Goal: Task Accomplishment & Management: Manage account settings

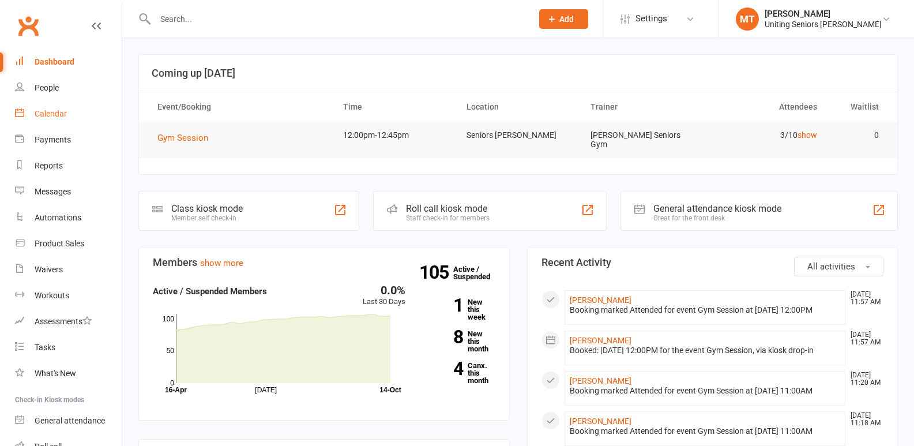
click at [51, 101] on link "Calendar" at bounding box center [68, 114] width 107 height 26
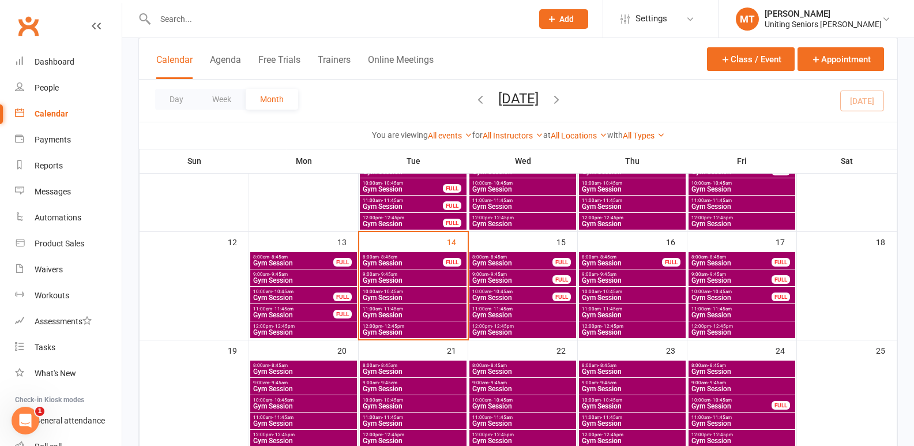
scroll to position [231, 0]
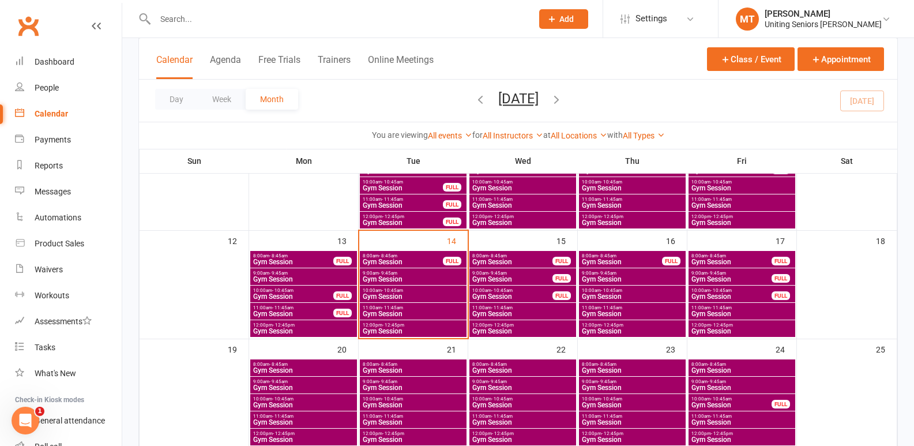
click at [409, 307] on span "11:00am - 11:45am" at bounding box center [413, 307] width 102 height 5
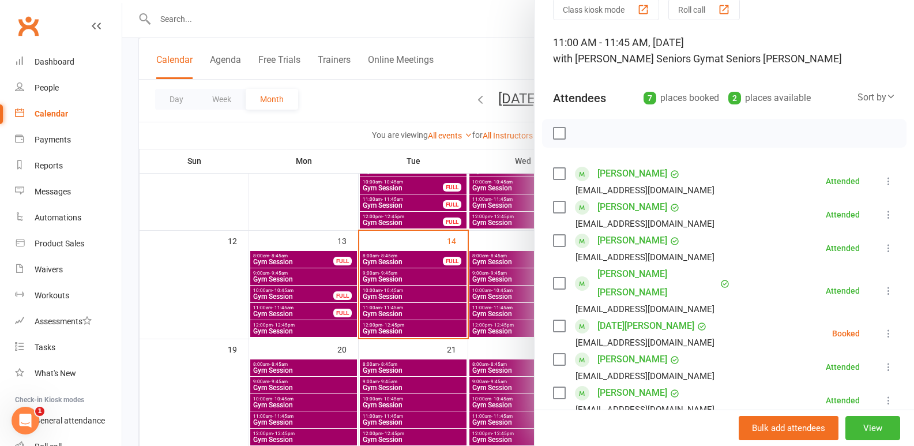
scroll to position [115, 0]
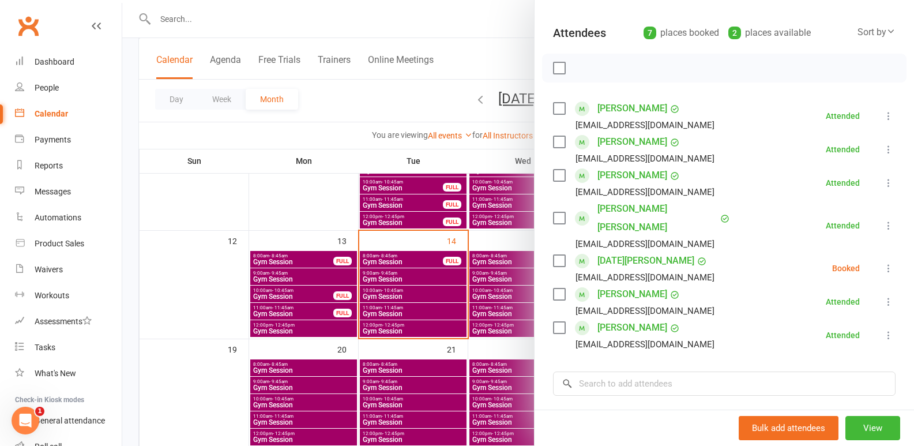
click at [435, 333] on div at bounding box center [518, 223] width 792 height 446
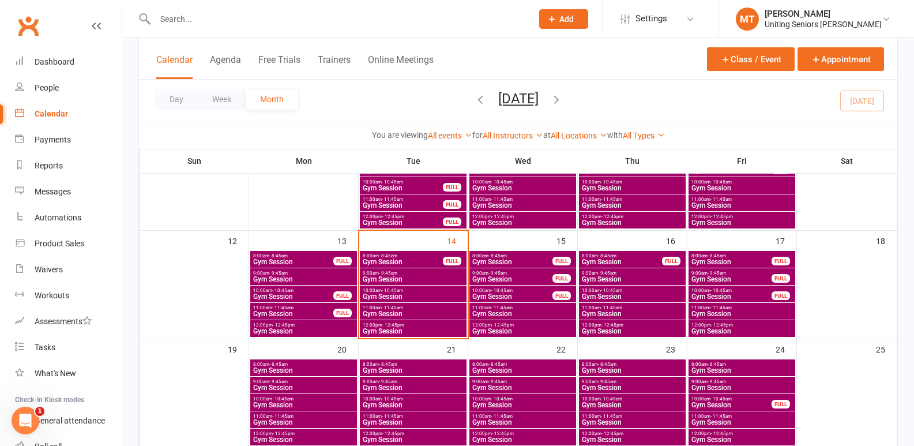
click at [441, 328] on span "Gym Session" at bounding box center [413, 331] width 102 height 7
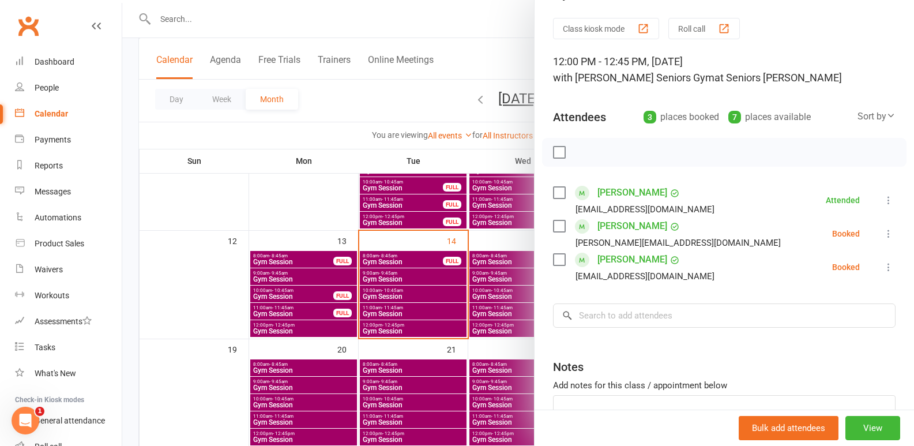
scroll to position [58, 0]
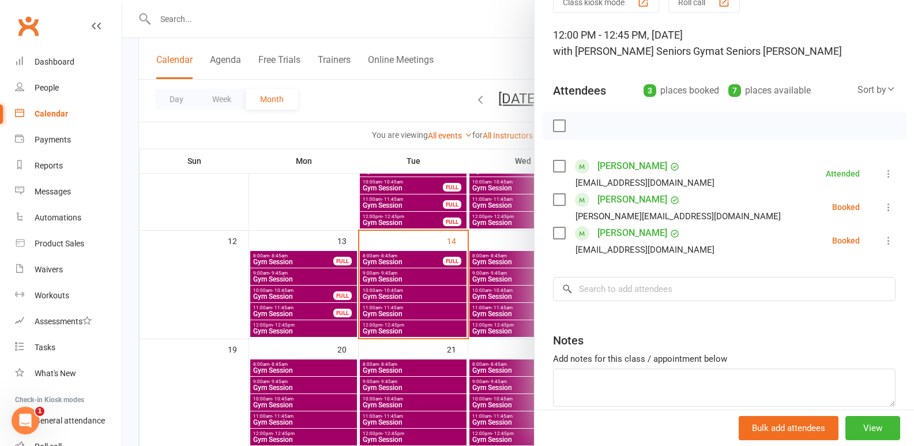
click at [883, 179] on icon at bounding box center [889, 174] width 12 height 12
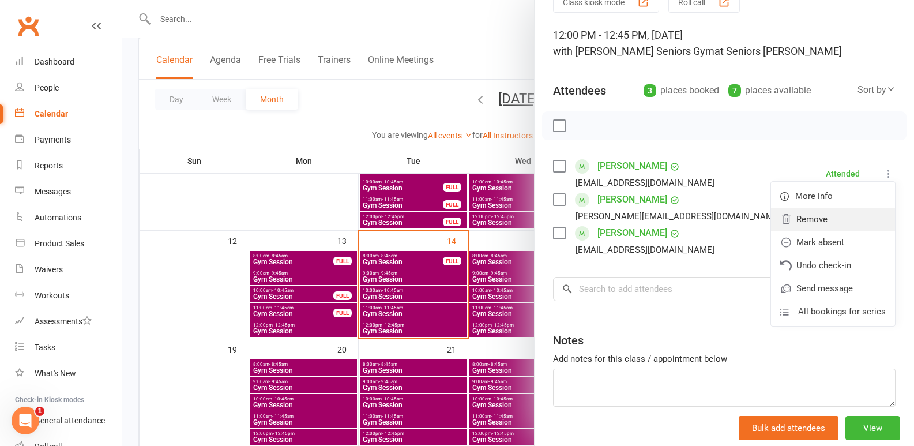
click at [832, 227] on link "Remove" at bounding box center [833, 219] width 124 height 23
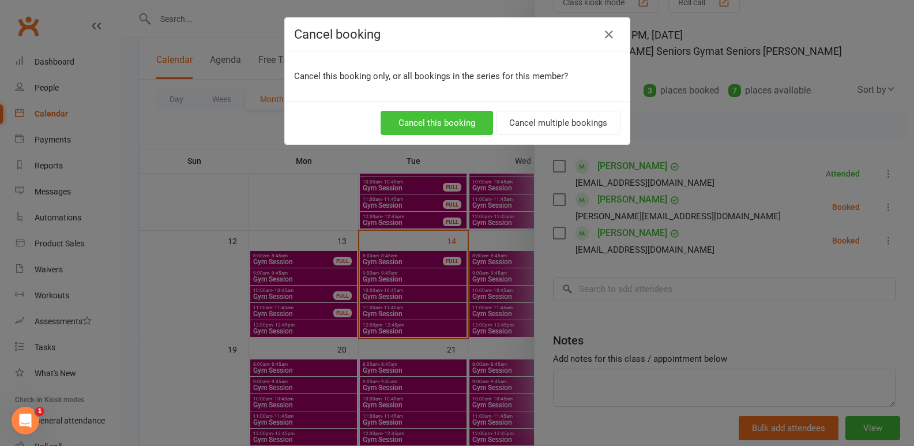
click at [461, 119] on button "Cancel this booking" at bounding box center [437, 123] width 112 height 24
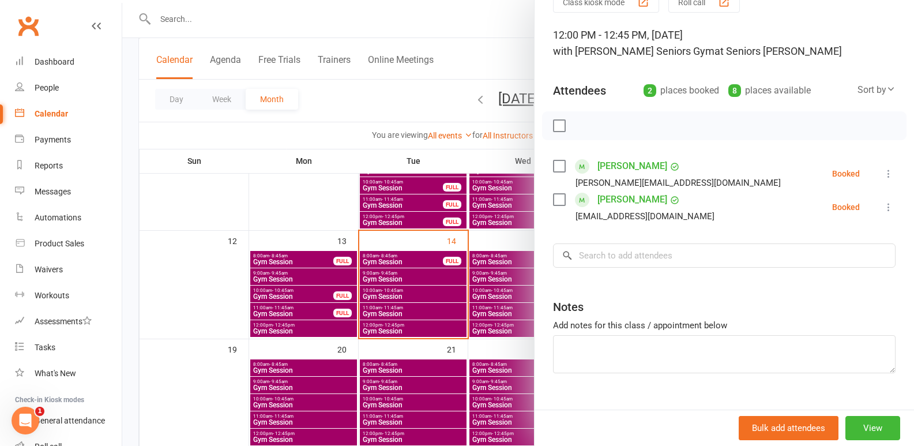
click at [401, 313] on div at bounding box center [518, 223] width 792 height 446
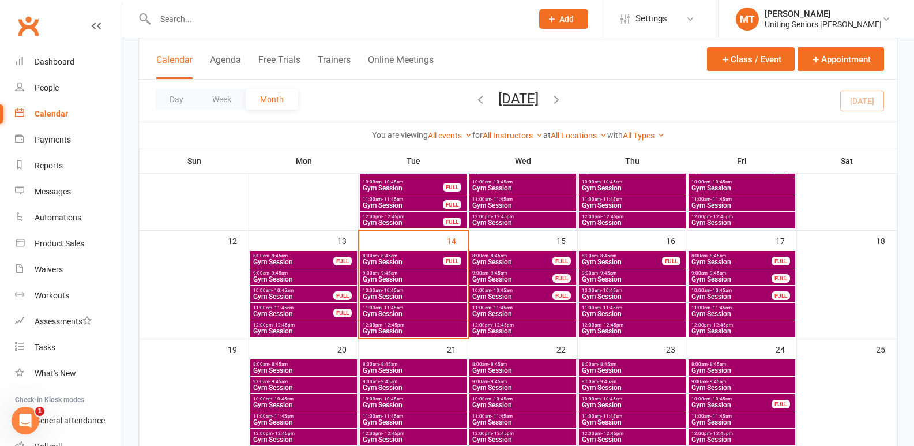
click at [403, 310] on span "Gym Session" at bounding box center [413, 313] width 102 height 7
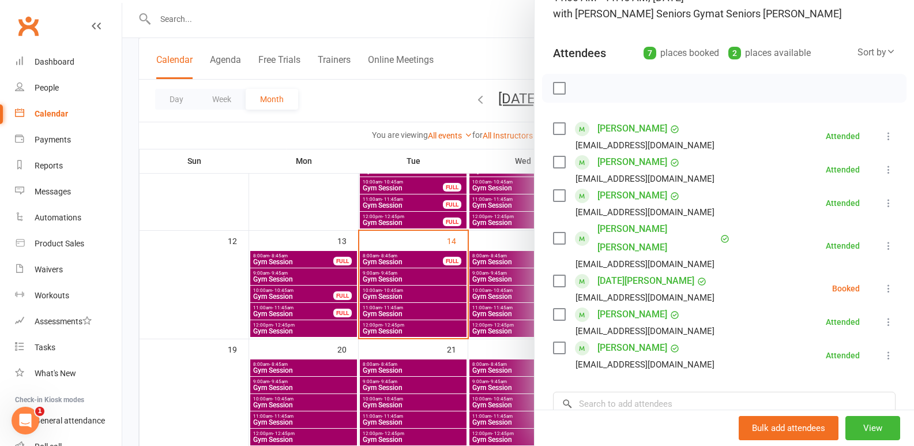
scroll to position [115, 0]
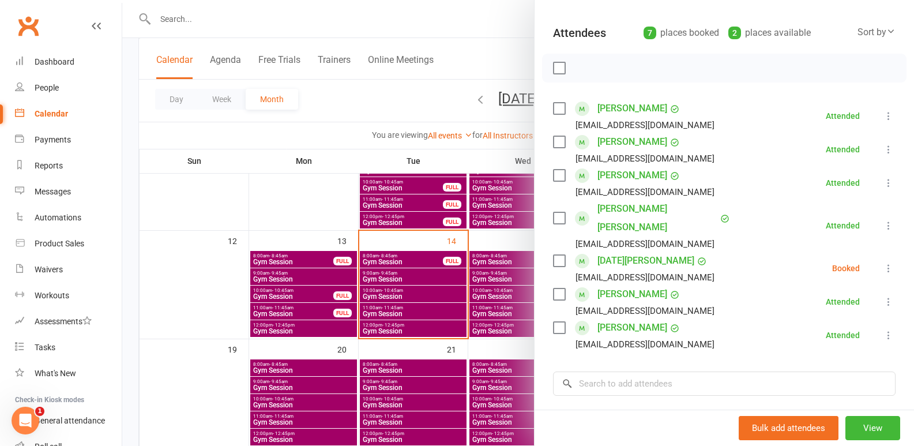
click at [883, 262] on icon at bounding box center [889, 268] width 12 height 12
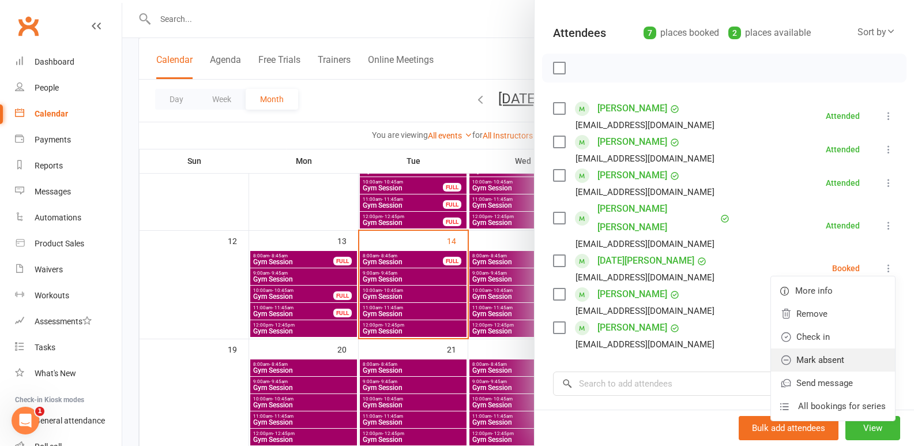
click at [810, 348] on link "Mark absent" at bounding box center [833, 359] width 124 height 23
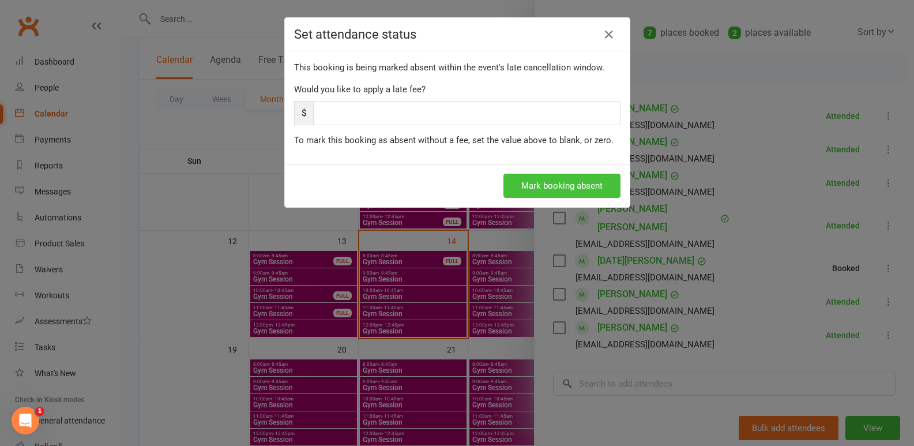
click at [537, 178] on button "Mark booking absent" at bounding box center [561, 186] width 117 height 24
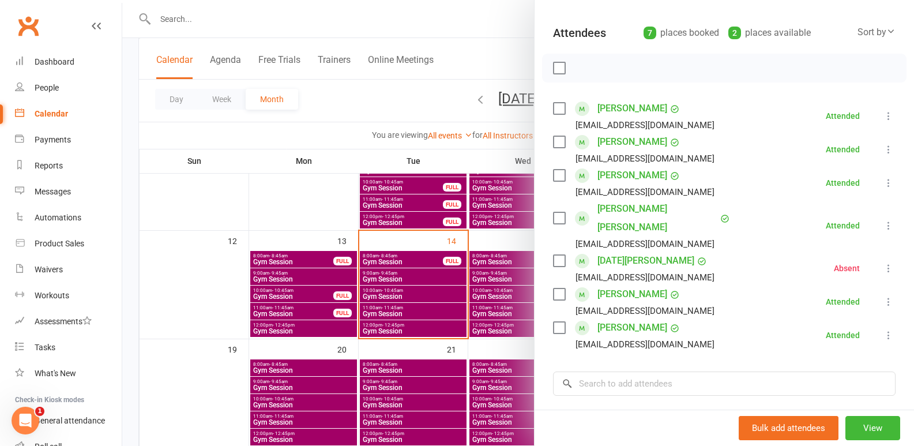
click at [416, 310] on div at bounding box center [518, 223] width 792 height 446
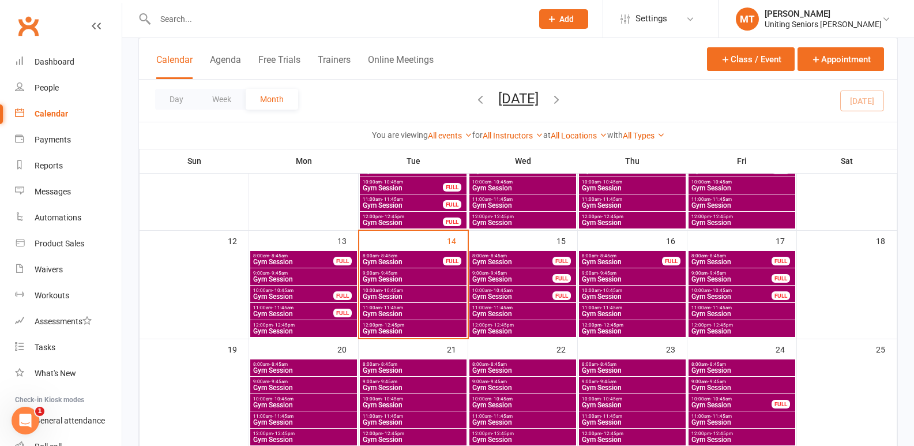
click at [422, 328] on span "Gym Session" at bounding box center [413, 331] width 102 height 7
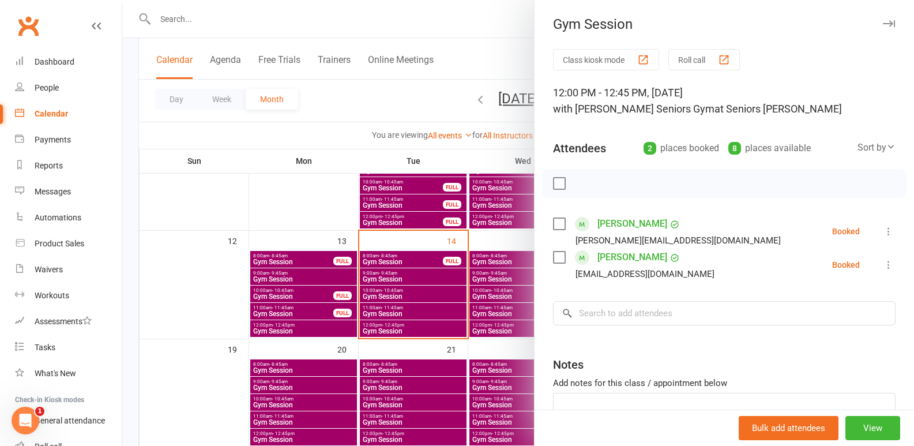
click at [883, 263] on icon at bounding box center [889, 265] width 12 height 12
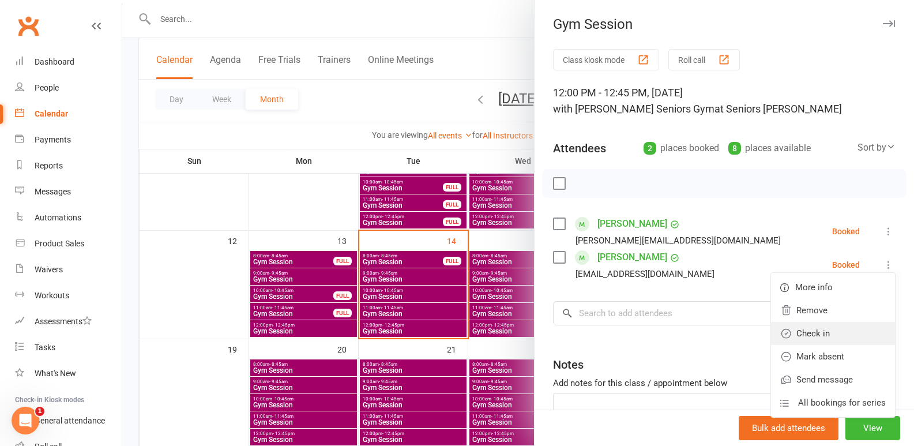
click at [818, 332] on link "Check in" at bounding box center [833, 333] width 124 height 23
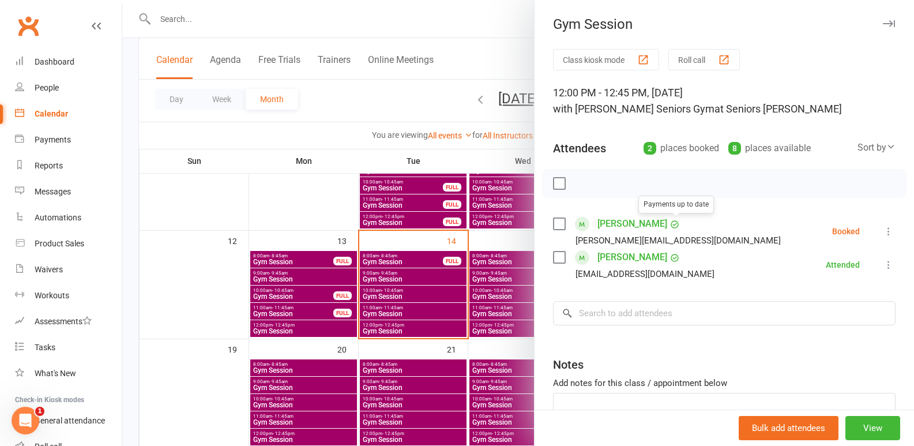
click at [445, 311] on div at bounding box center [518, 223] width 792 height 446
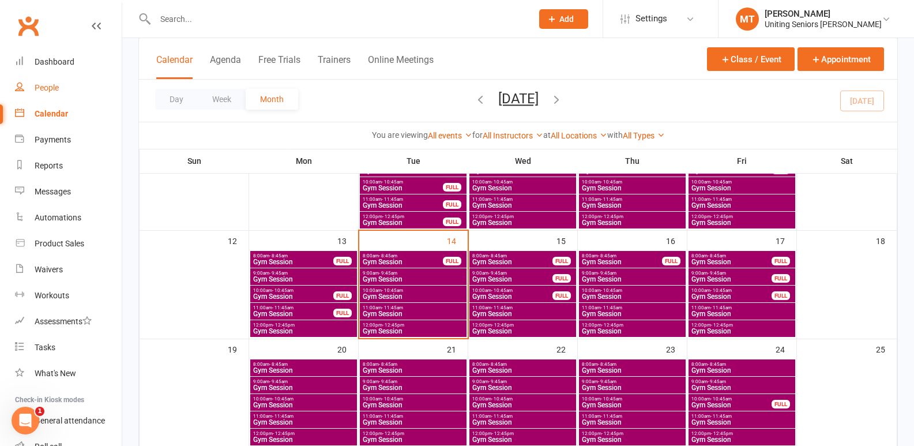
click at [43, 95] on link "People" at bounding box center [68, 88] width 107 height 26
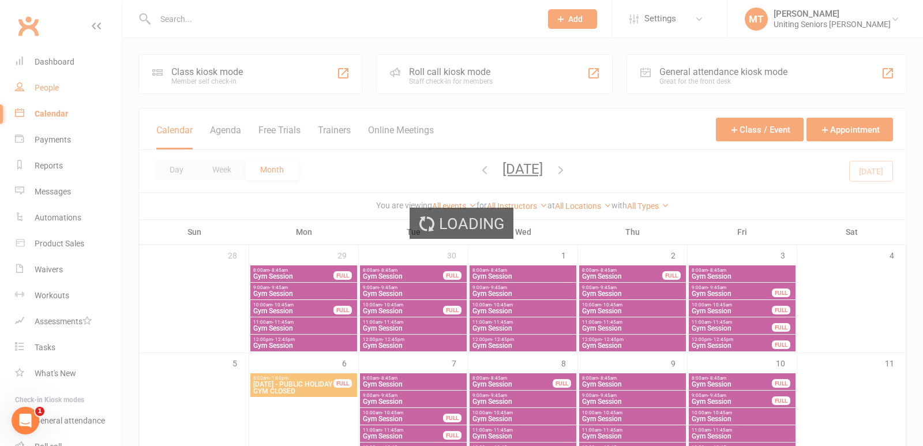
select select "100"
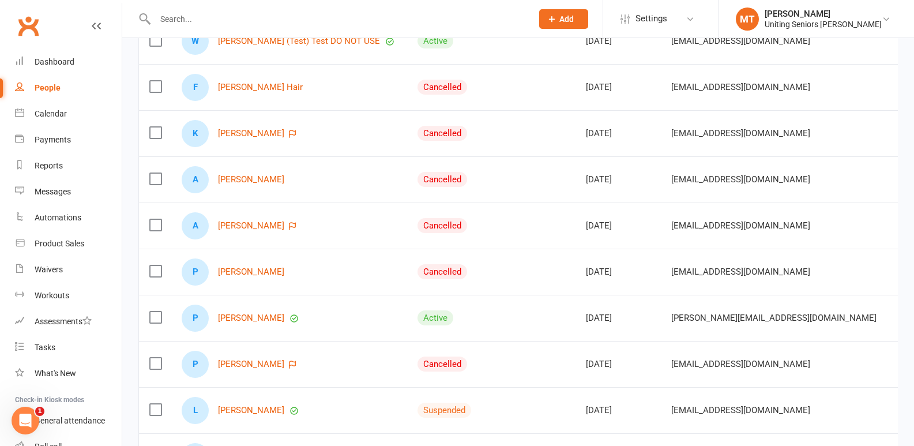
scroll to position [346, 0]
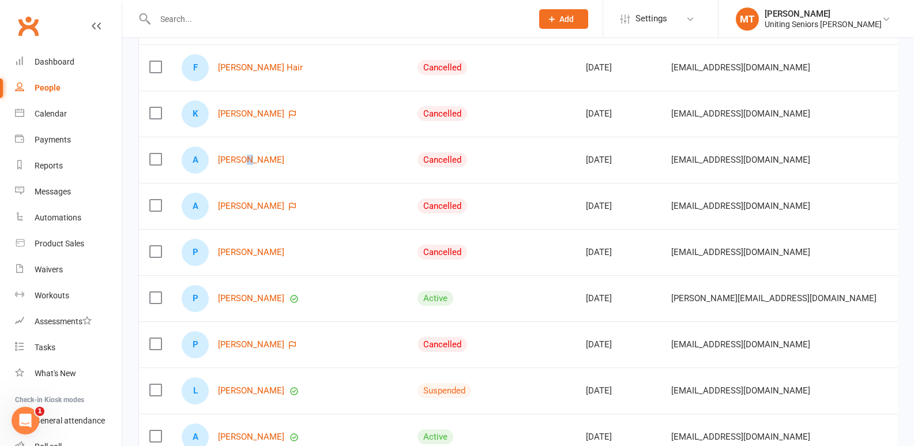
drag, startPoint x: 247, startPoint y: 144, endPoint x: 251, endPoint y: 178, distance: 33.7
click at [251, 178] on td "A [PERSON_NAME]" at bounding box center [289, 160] width 236 height 46
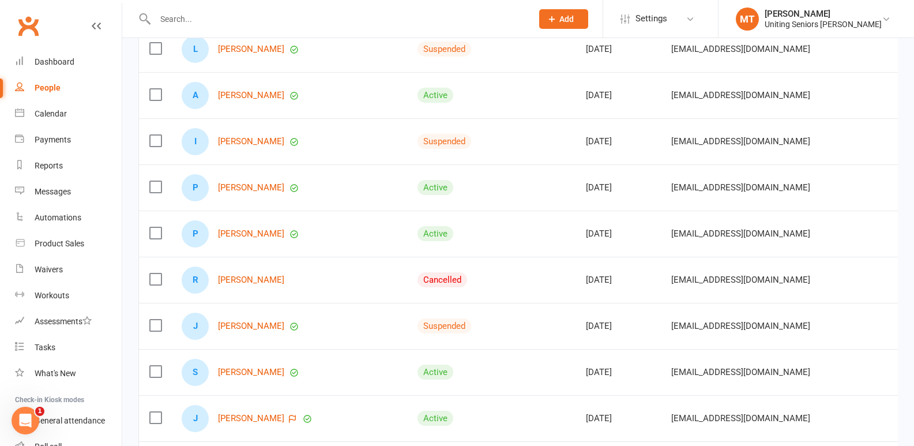
scroll to position [692, 0]
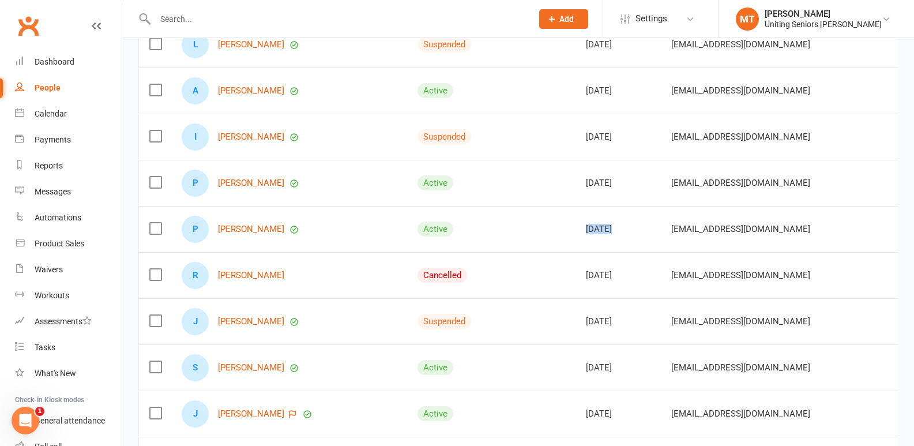
drag, startPoint x: 520, startPoint y: 231, endPoint x: 610, endPoint y: 232, distance: 90.5
click at [610, 232] on tr "P [PERSON_NAME] Active [DATE] [EMAIL_ADDRESS][DOMAIN_NAME] Yes [DATE]" at bounding box center [634, 229] width 990 height 46
click at [223, 231] on link "[PERSON_NAME]" at bounding box center [251, 229] width 66 height 10
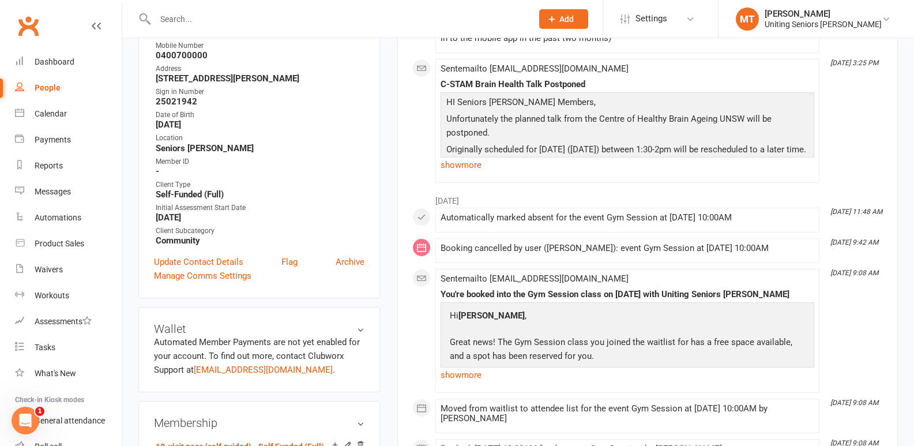
scroll to position [173, 0]
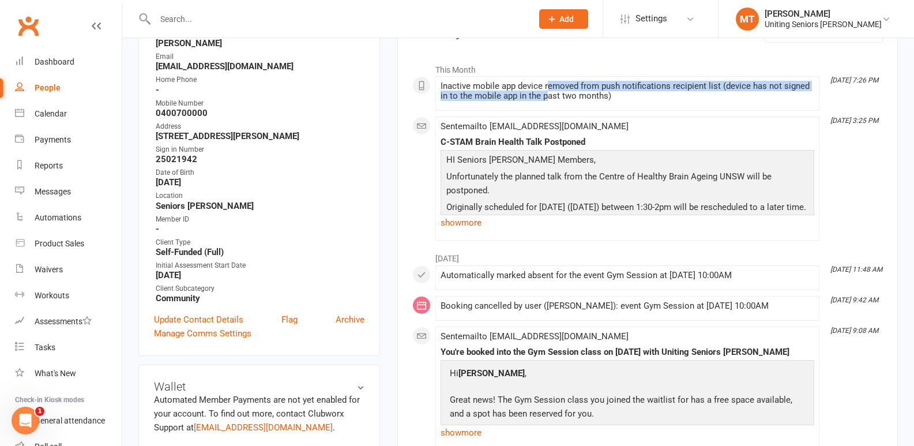
drag, startPoint x: 547, startPoint y: 102, endPoint x: 550, endPoint y: 79, distance: 23.2
click at [550, 79] on li "[DATE] 7:26 PM Inactive mobile app device removed from push notifications recip…" at bounding box center [627, 93] width 384 height 35
drag, startPoint x: 550, startPoint y: 79, endPoint x: 548, endPoint y: 107, distance: 27.7
click at [548, 107] on li "[DATE] 7:26 PM Inactive mobile app device removed from push notifications recip…" at bounding box center [627, 93] width 384 height 35
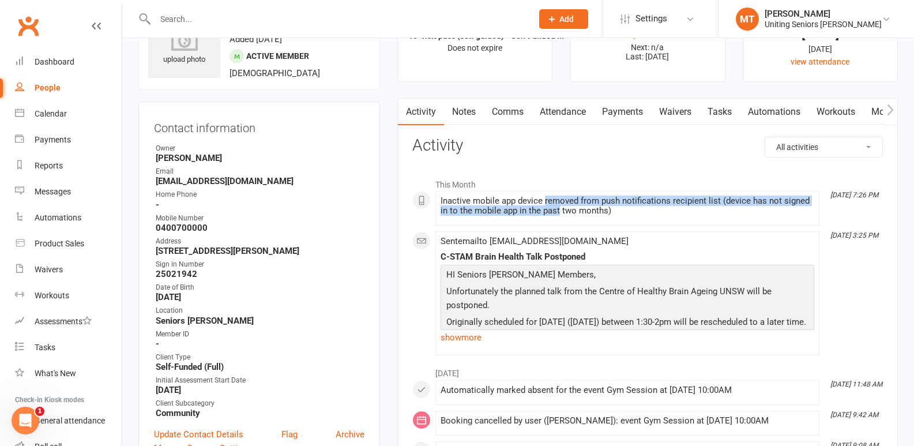
scroll to position [58, 0]
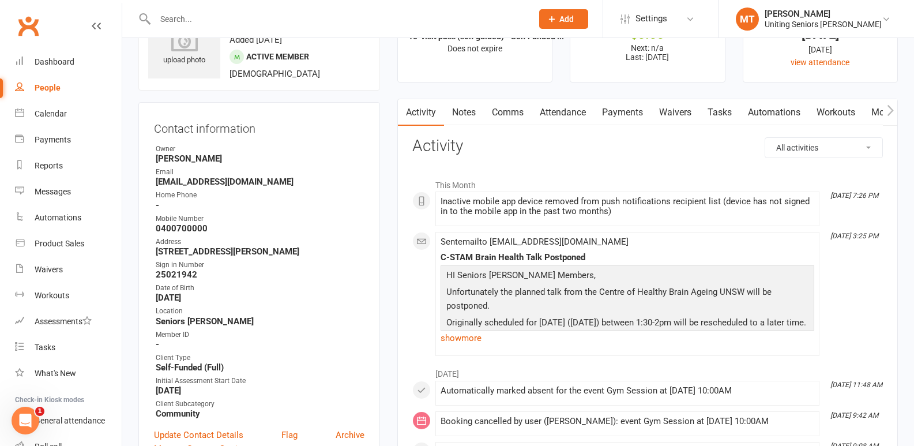
click at [526, 183] on li "This Month" at bounding box center [647, 182] width 471 height 18
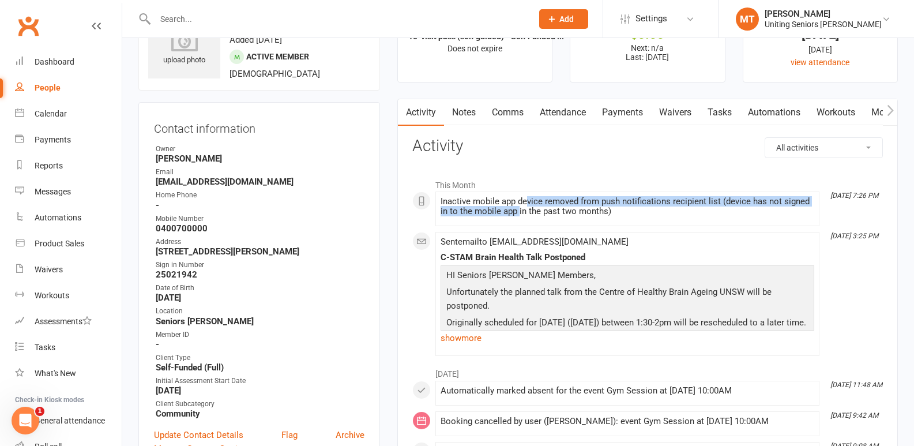
drag, startPoint x: 525, startPoint y: 194, endPoint x: 518, endPoint y: 207, distance: 15.0
click at [518, 207] on li "[DATE] 7:26 PM Inactive mobile app device removed from push notifications recip…" at bounding box center [627, 208] width 384 height 35
click at [518, 207] on div "Inactive mobile app device removed from push notifications recipient list (devi…" at bounding box center [628, 207] width 374 height 20
drag, startPoint x: 518, startPoint y: 202, endPoint x: 519, endPoint y: 213, distance: 11.6
click at [519, 213] on div "Inactive mobile app device removed from push notifications recipient list (devi…" at bounding box center [628, 207] width 374 height 20
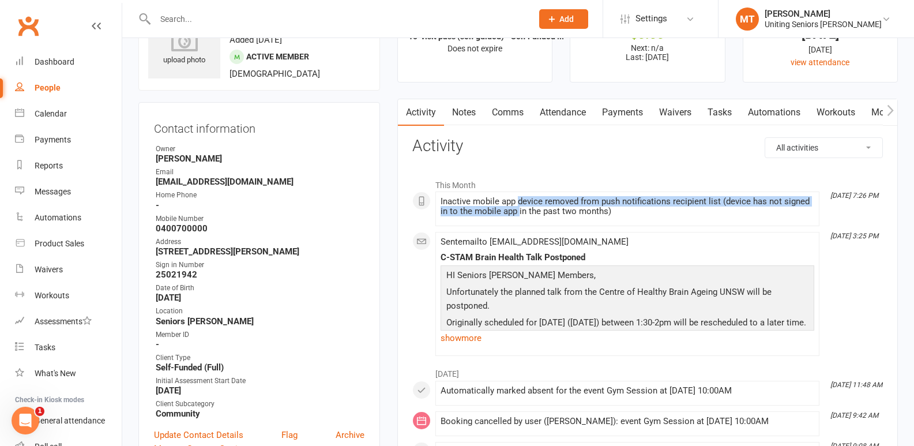
click at [519, 213] on div "Inactive mobile app device removed from push notifications recipient list (devi…" at bounding box center [628, 207] width 374 height 20
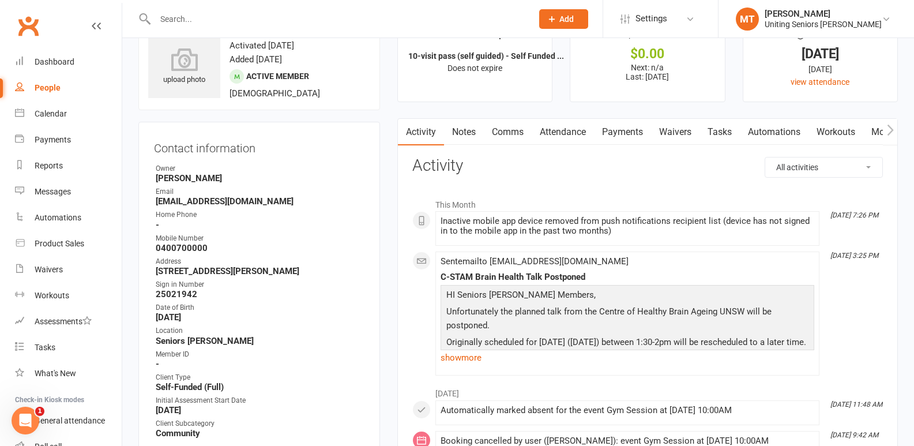
scroll to position [0, 0]
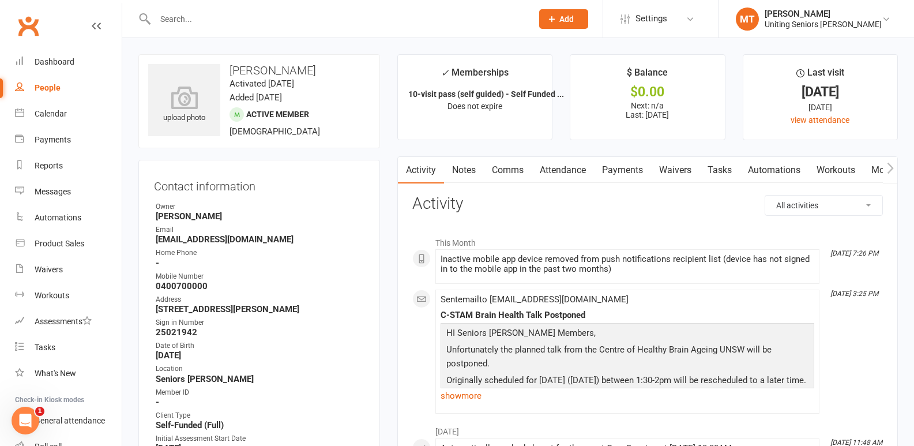
click at [57, 81] on link "People" at bounding box center [68, 88] width 107 height 26
select select "100"
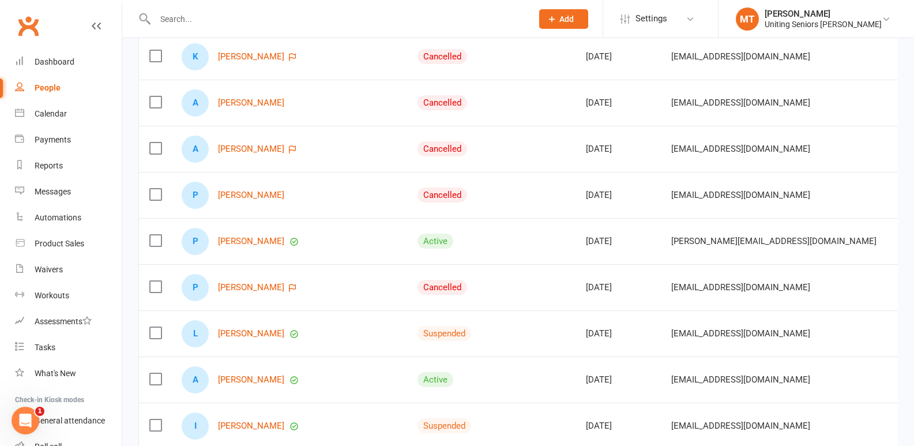
scroll to position [404, 0]
click at [332, 275] on div "P [PERSON_NAME]" at bounding box center [289, 286] width 215 height 27
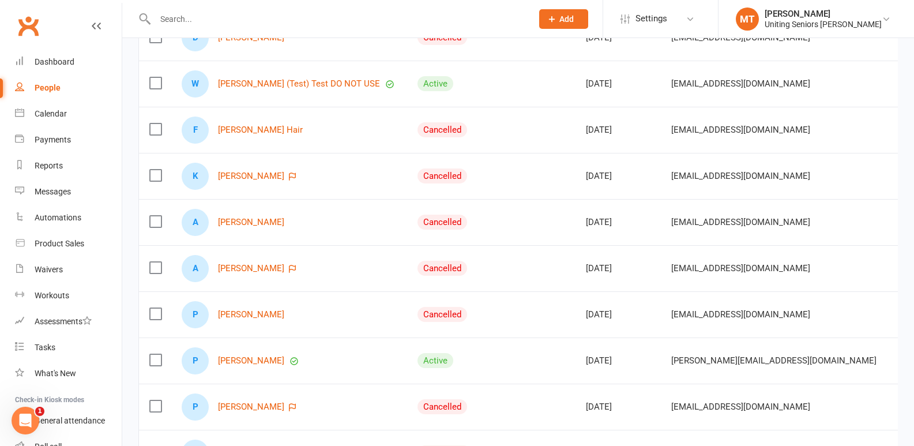
scroll to position [0, 0]
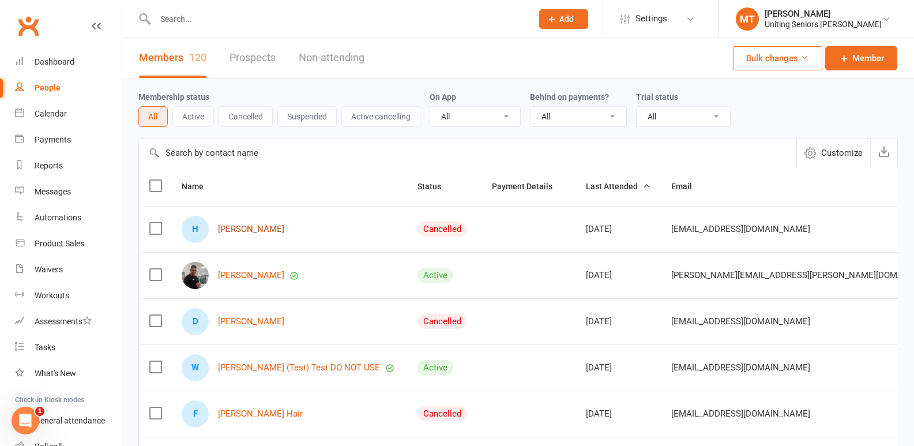
drag, startPoint x: 240, startPoint y: 225, endPoint x: 242, endPoint y: 260, distance: 35.3
click at [240, 225] on link "[PERSON_NAME]" at bounding box center [251, 229] width 66 height 10
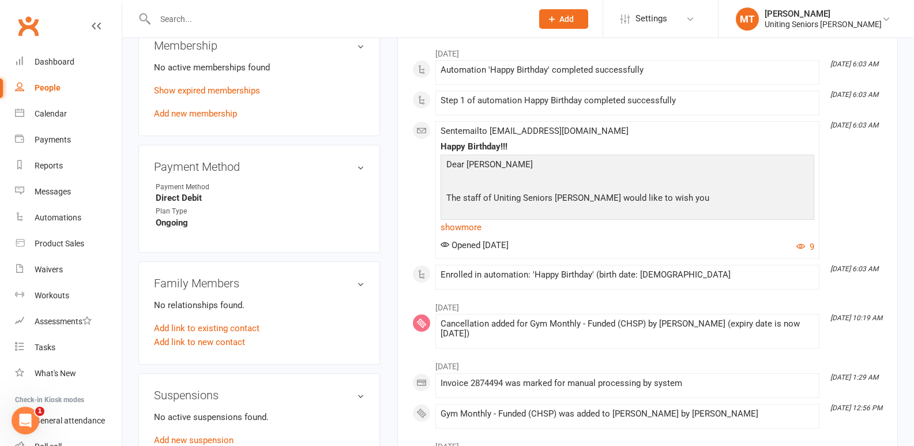
scroll to position [634, 0]
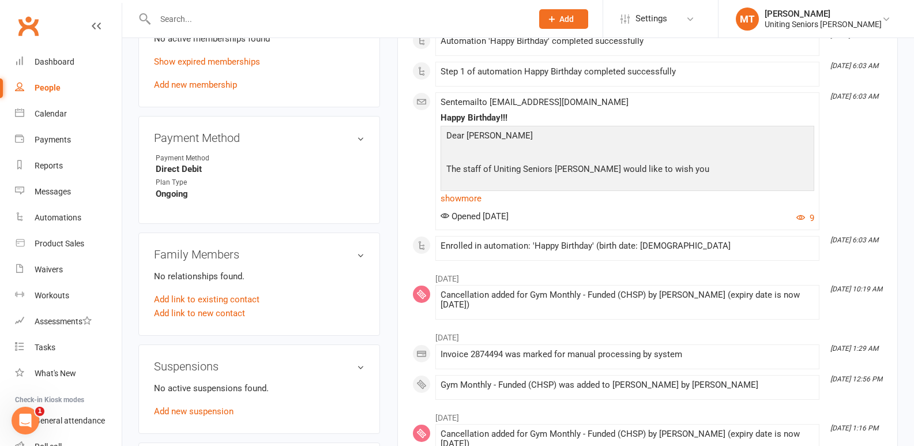
click at [200, 16] on input "text" at bounding box center [338, 19] width 373 height 16
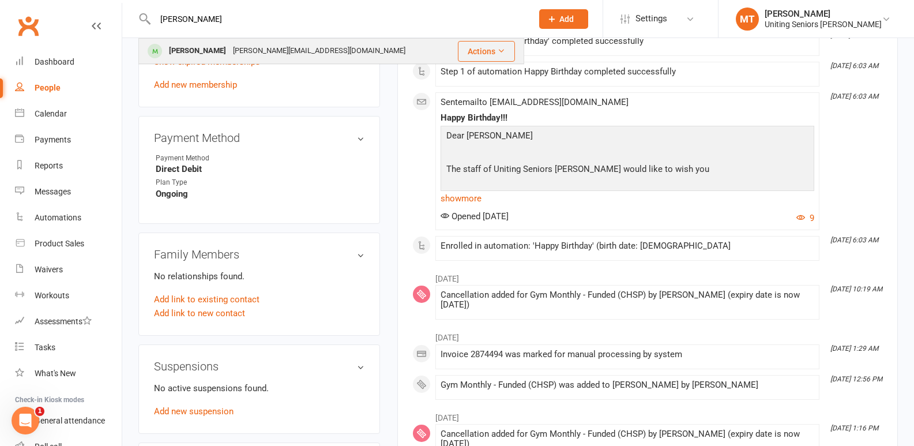
type input "[PERSON_NAME]"
click at [212, 54] on div "[PERSON_NAME]" at bounding box center [197, 51] width 64 height 17
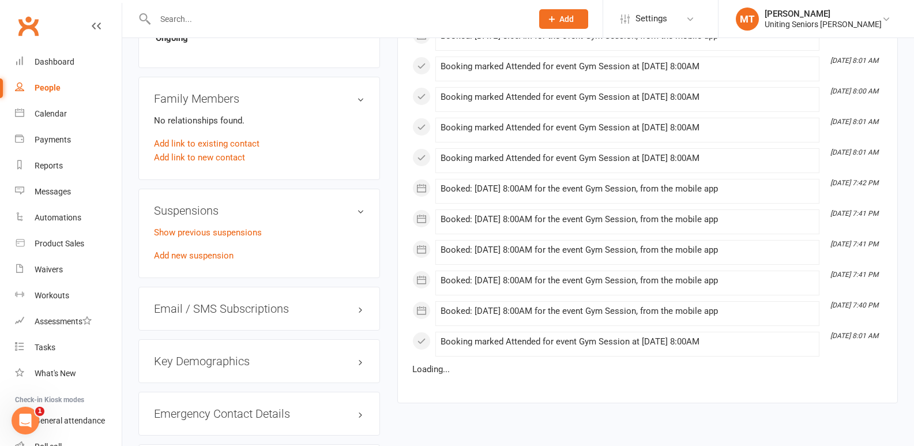
scroll to position [807, 0]
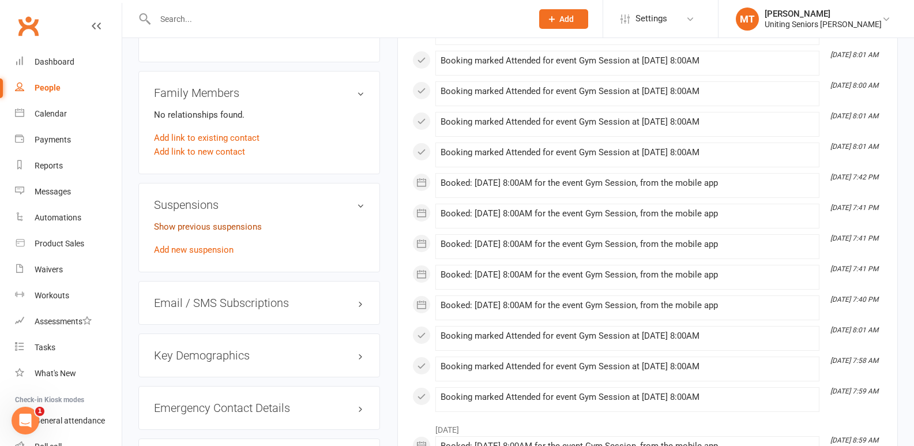
click at [205, 225] on link "Show previous suspensions" at bounding box center [208, 226] width 108 height 10
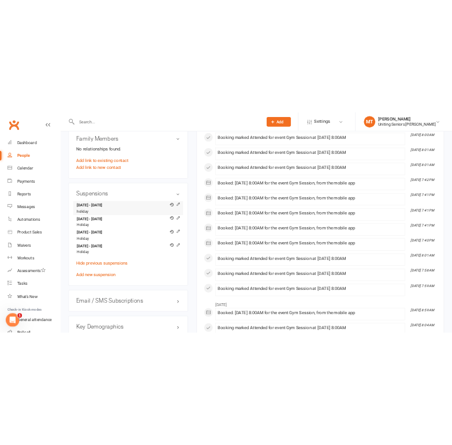
scroll to position [865, 0]
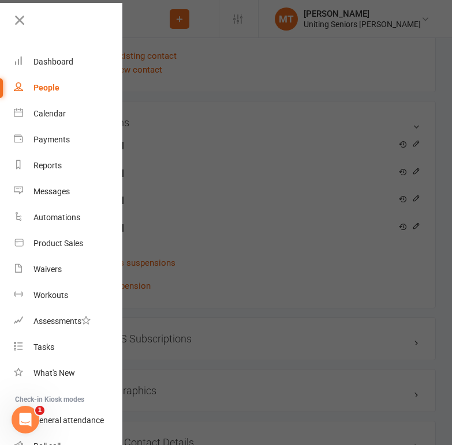
drag, startPoint x: 31, startPoint y: 24, endPoint x: 12, endPoint y: 42, distance: 26.5
click at [31, 24] on link at bounding box center [67, 25] width 111 height 26
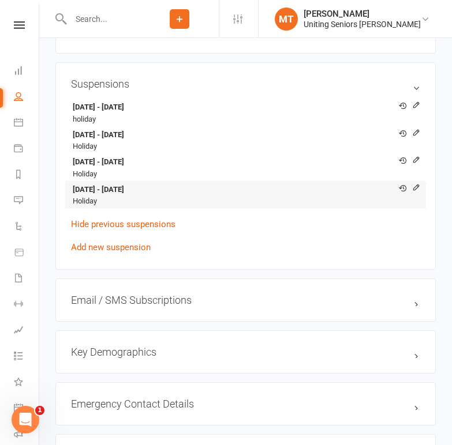
scroll to position [923, 0]
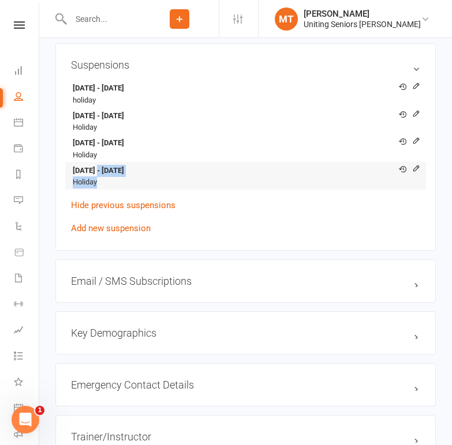
drag, startPoint x: 99, startPoint y: 174, endPoint x: 174, endPoint y: 183, distance: 75.5
click at [174, 183] on li "[DATE] - [DATE] Holiday" at bounding box center [245, 176] width 349 height 28
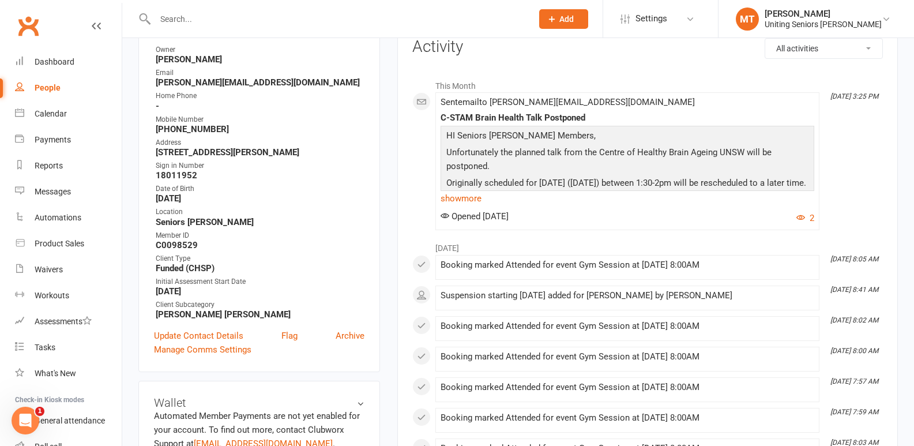
scroll to position [173, 0]
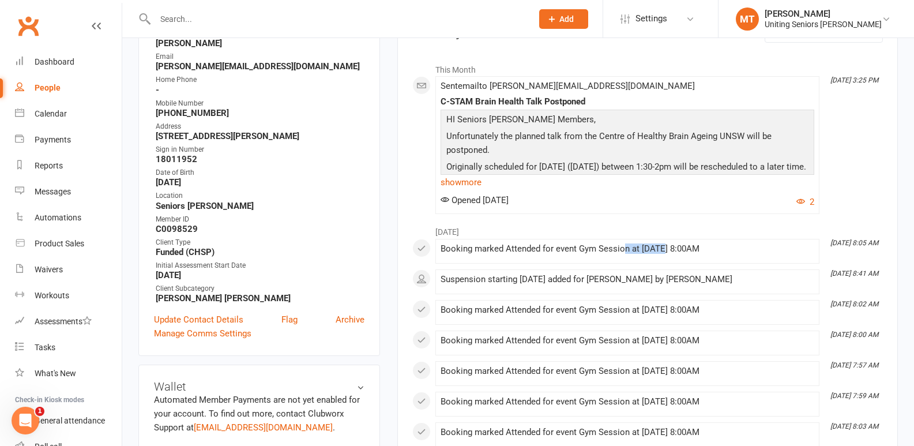
drag, startPoint x: 625, startPoint y: 252, endPoint x: 660, endPoint y: 251, distance: 35.2
click at [660, 251] on div "Booking marked Attended for event Gym Session at [DATE] 8:00AM" at bounding box center [628, 249] width 374 height 10
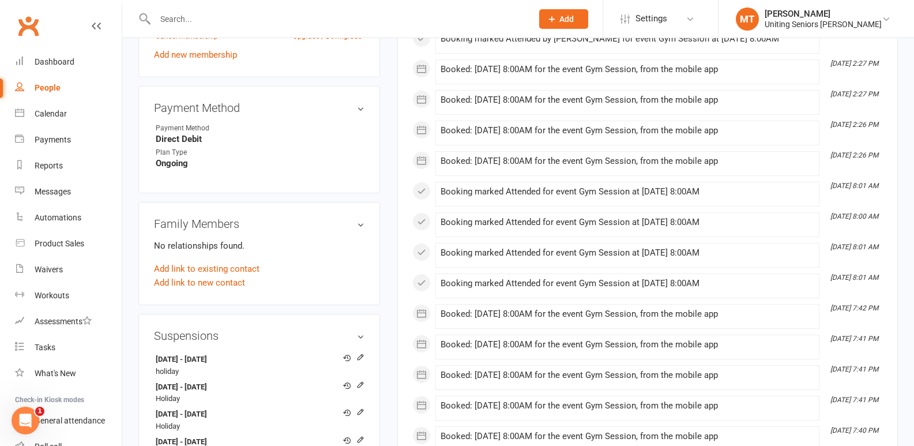
scroll to position [865, 0]
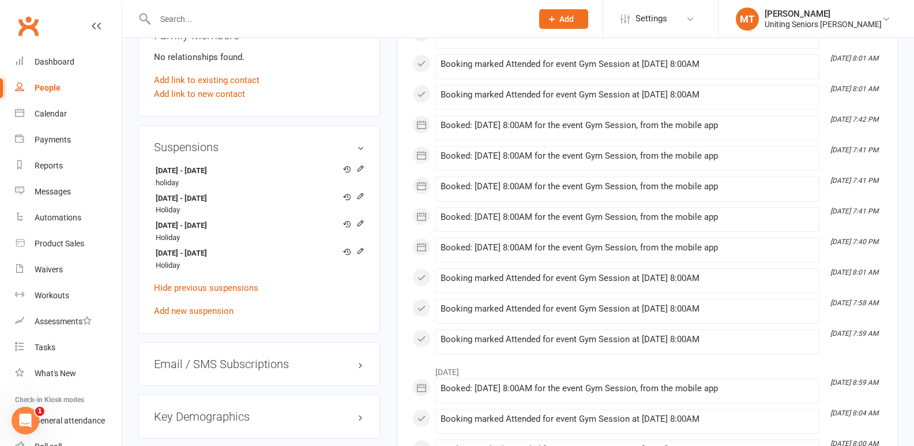
click at [198, 25] on input "text" at bounding box center [338, 19] width 373 height 16
click at [209, 308] on link "Add new suspension" at bounding box center [194, 311] width 80 height 10
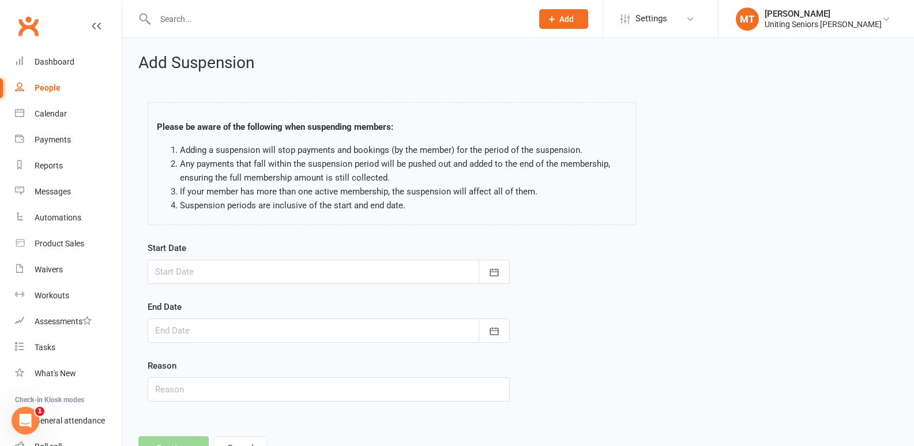
click at [237, 283] on div at bounding box center [329, 271] width 362 height 24
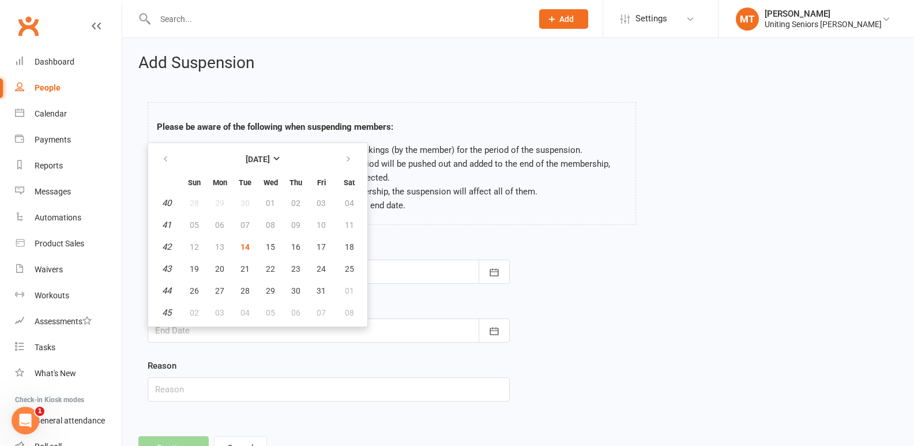
click at [236, 191] on th "Tue" at bounding box center [245, 182] width 24 height 18
click at [249, 221] on td "07" at bounding box center [245, 225] width 24 height 21
click at [208, 225] on td "06" at bounding box center [220, 225] width 24 height 21
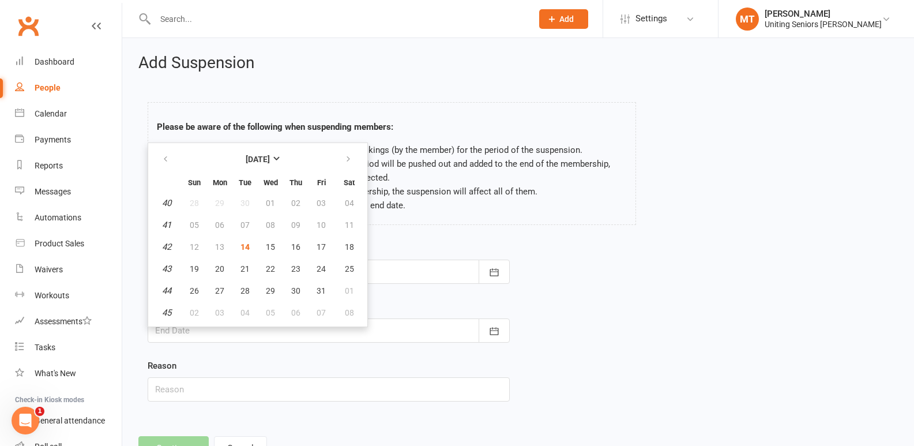
click at [190, 227] on td "05" at bounding box center [194, 225] width 24 height 21
click at [620, 260] on div "Start Date [DATE] Sun Mon Tue Wed Thu Fri Sat 40 28 29 30 01 02 03 04 41 05 06 …" at bounding box center [518, 329] width 758 height 176
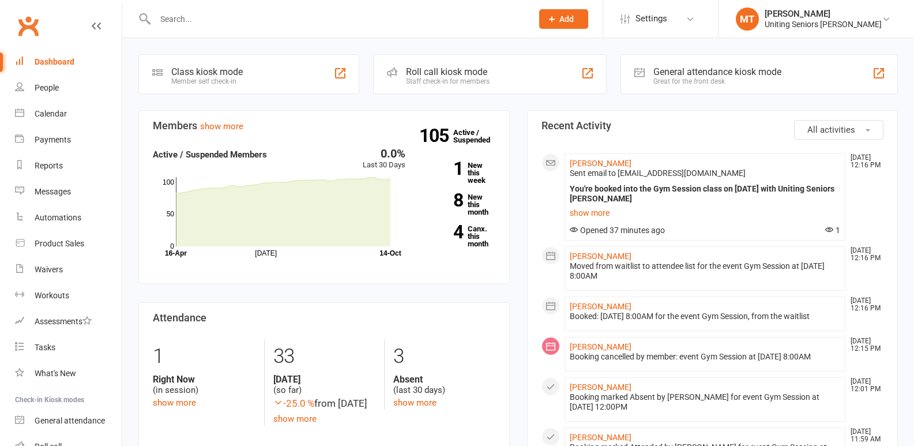
click at [258, 22] on input "text" at bounding box center [338, 19] width 373 height 16
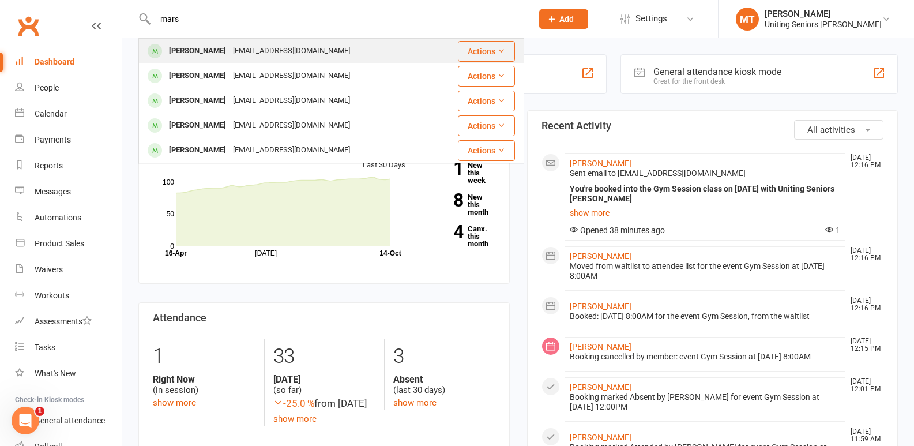
type input "mars"
click at [368, 55] on div "Peter Marshall pkpm@outlook.com.au" at bounding box center [287, 51] width 294 height 24
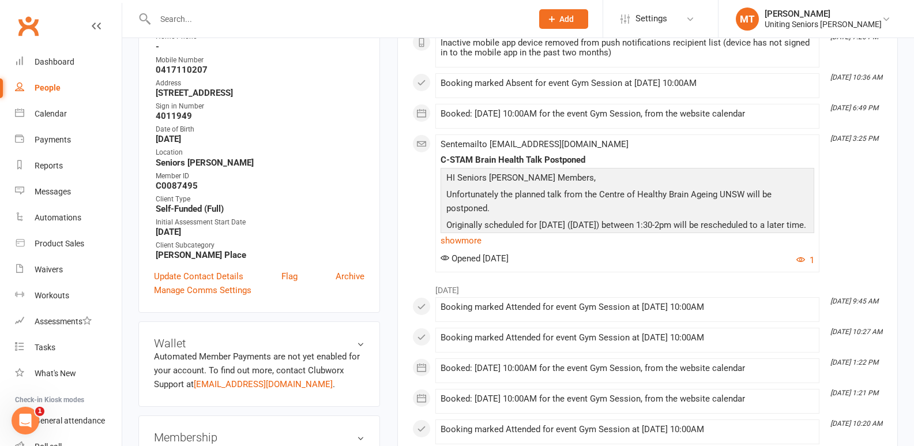
scroll to position [288, 0]
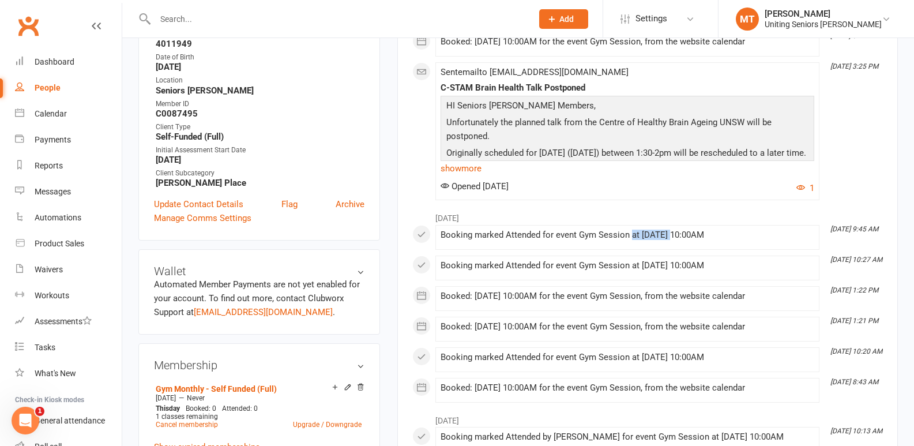
drag, startPoint x: 670, startPoint y: 235, endPoint x: 630, endPoint y: 238, distance: 39.9
click at [630, 238] on div "Booking marked Attended for event Gym Session at 18 Sep 2025 at 10:00AM" at bounding box center [628, 235] width 374 height 10
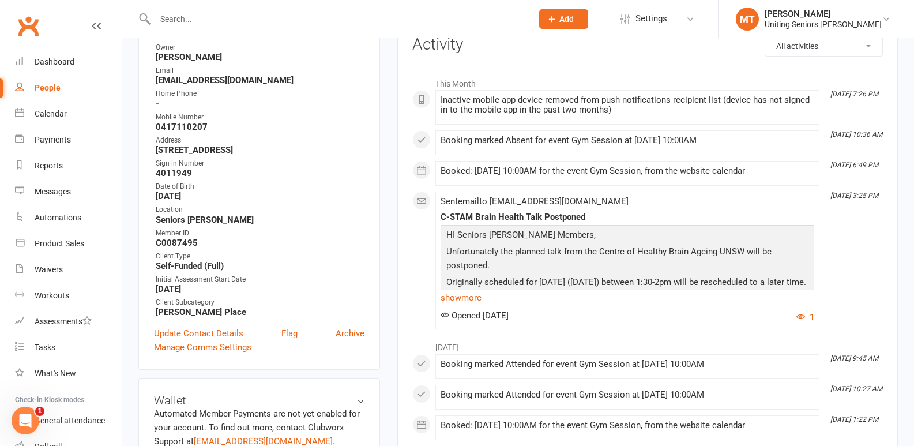
scroll to position [173, 0]
